Goal: Go to known website: Go to known website

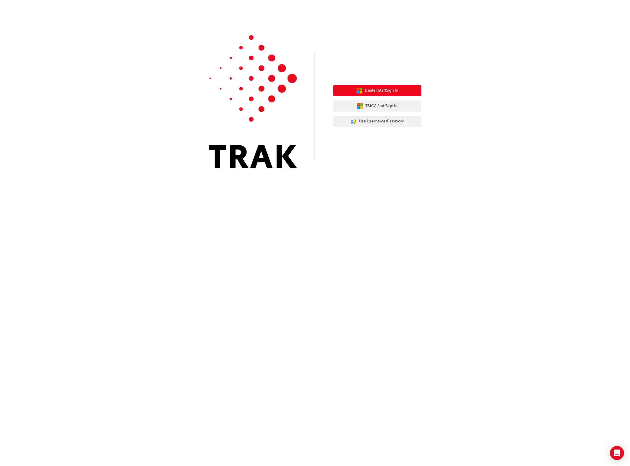
click at [403, 93] on button "Dealer Staff Sign In" at bounding box center [377, 90] width 88 height 11
